Goal: Transaction & Acquisition: Purchase product/service

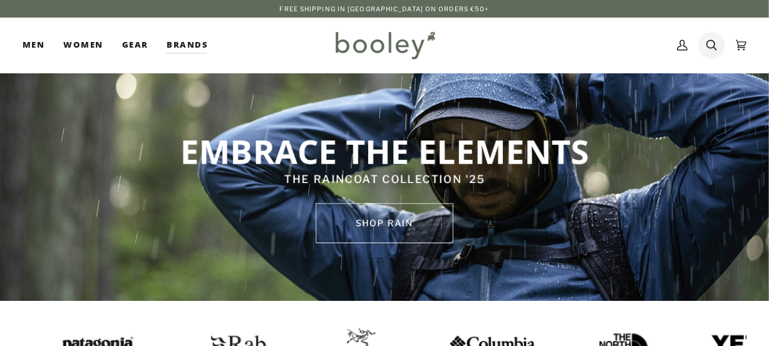
click at [714, 45] on icon at bounding box center [711, 45] width 11 height 11
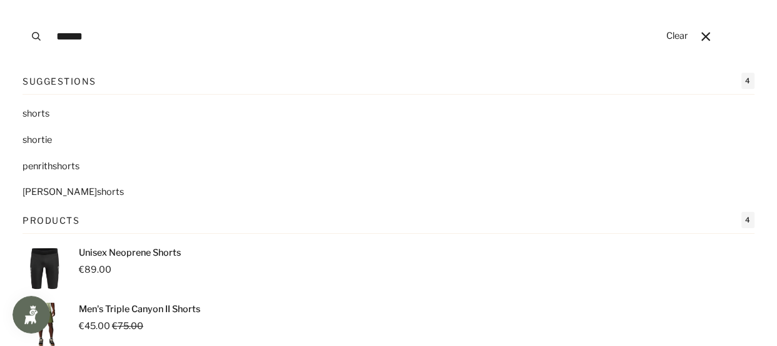
type input "******"
click at [58, 113] on link "shorts" at bounding box center [389, 114] width 732 height 14
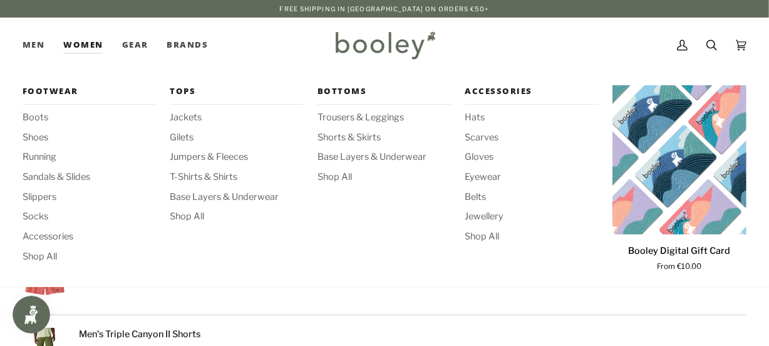
click at [86, 42] on link "Women" at bounding box center [83, 45] width 58 height 55
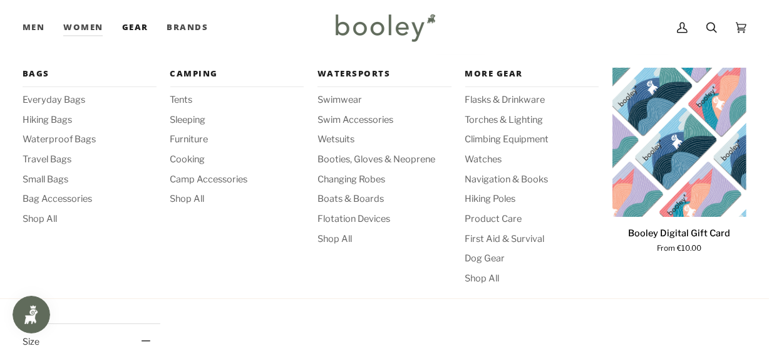
scroll to position [227, 0]
click at [113, 31] on link "Gear" at bounding box center [135, 27] width 45 height 55
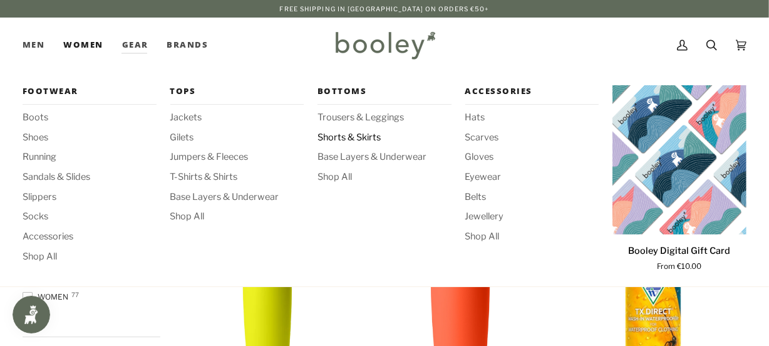
click at [352, 136] on span "Shorts & Skirts" at bounding box center [384, 138] width 134 height 14
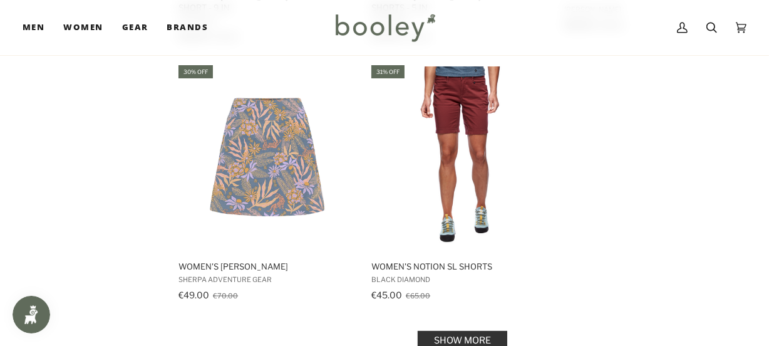
scroll to position [1821, 0]
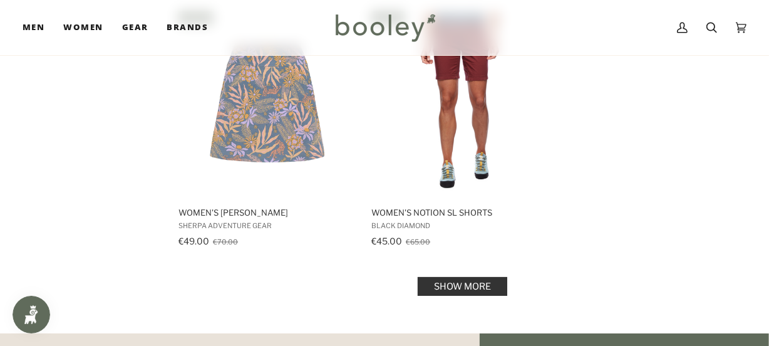
click at [464, 277] on link "Show more" at bounding box center [463, 286] width 90 height 19
